Goal: Browse casually: Explore the website without a specific task or goal

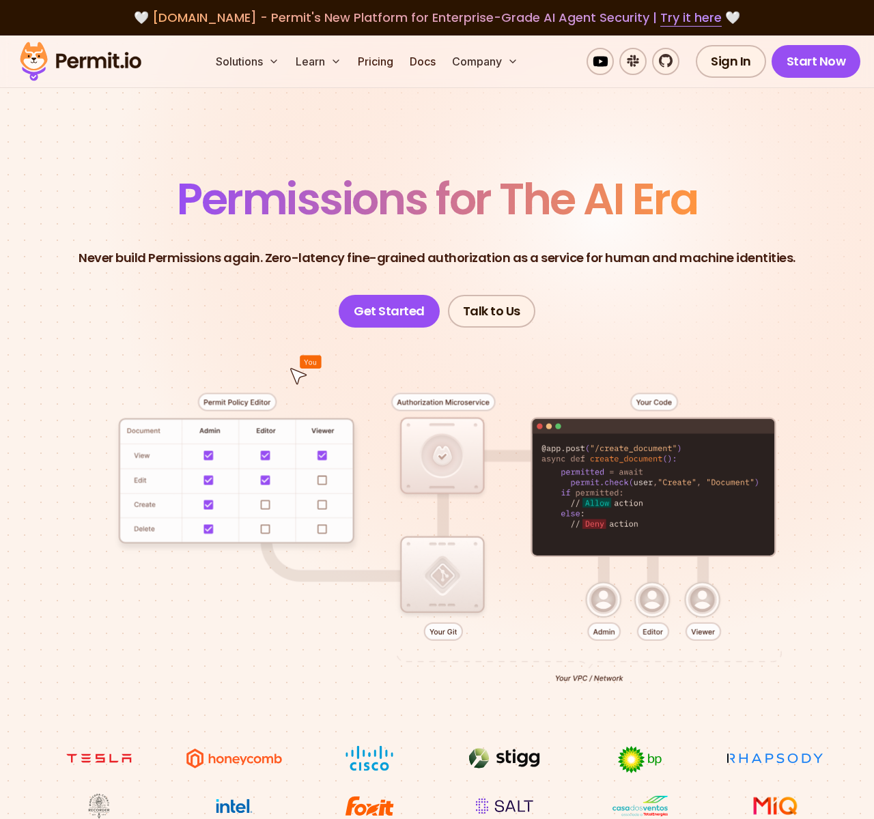
scroll to position [6750, 0]
